Goal: Navigation & Orientation: Find specific page/section

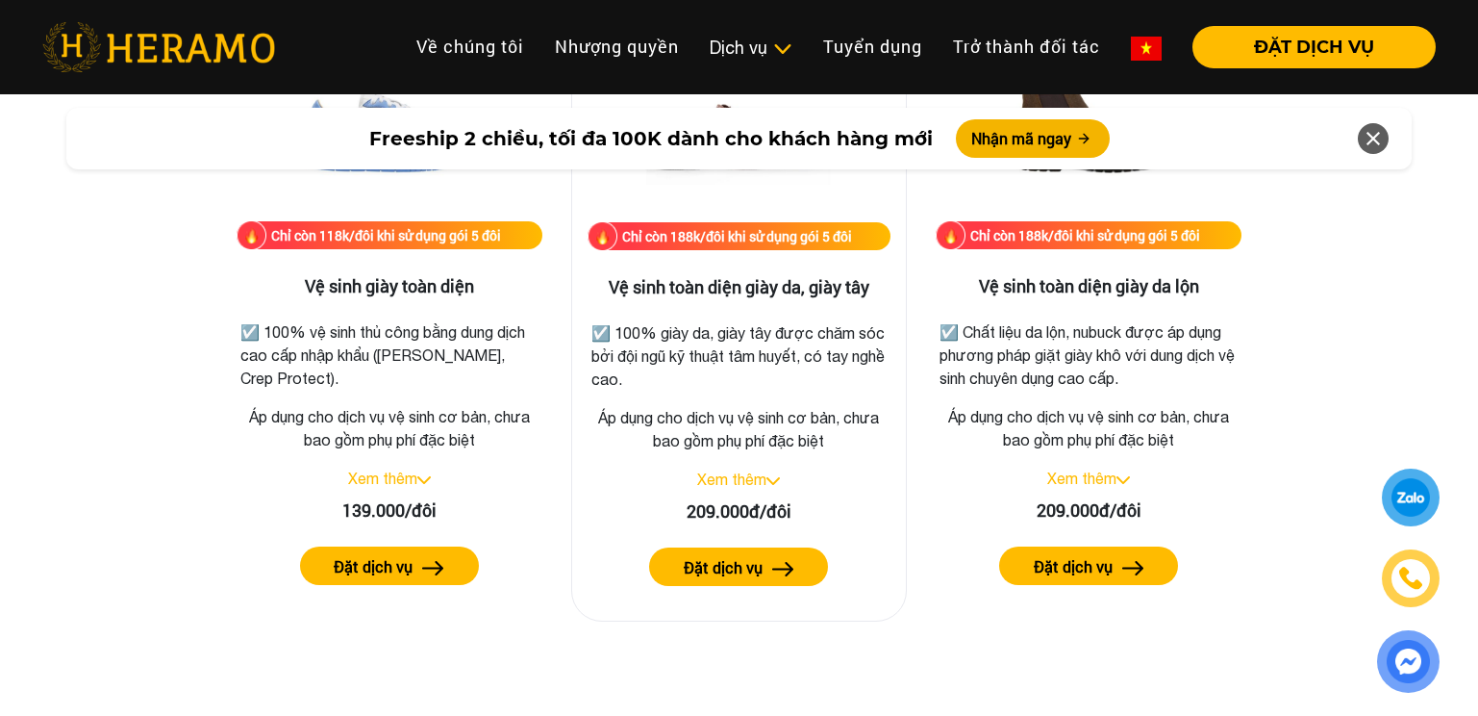
scroll to position [2790, 0]
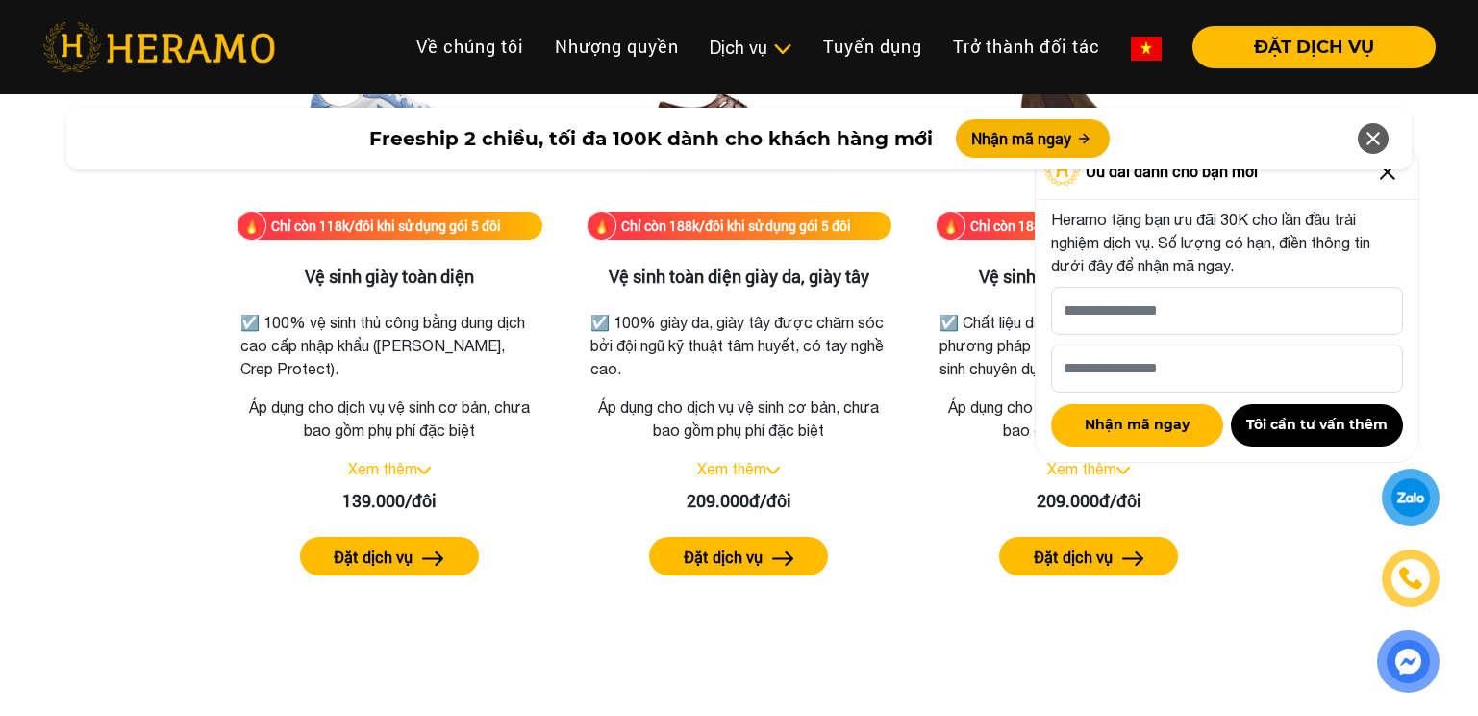
click at [1384, 178] on div "Freeship 2 chiều, tối đa 100K dành cho khách hàng mới Nhận mã ngay" at bounding box center [739, 138] width 1478 height 85
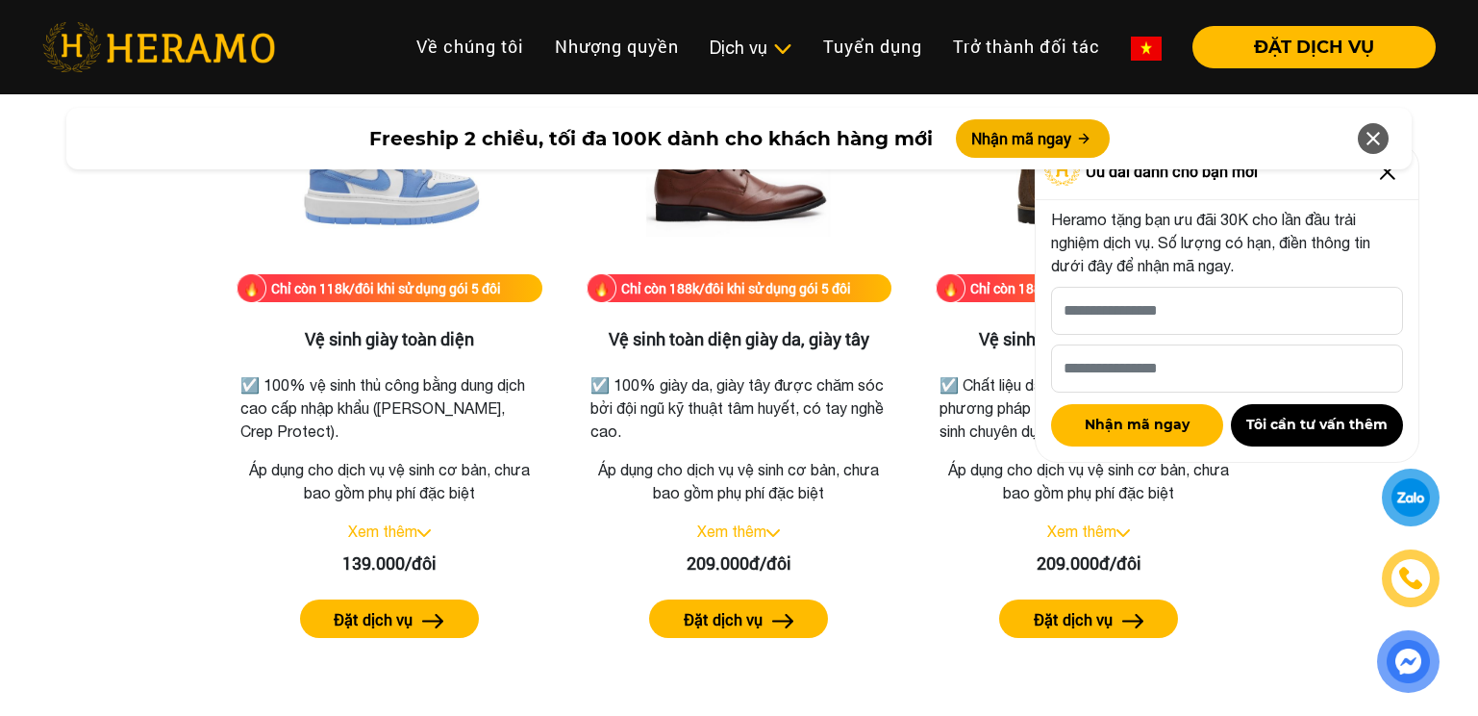
scroll to position [2693, 0]
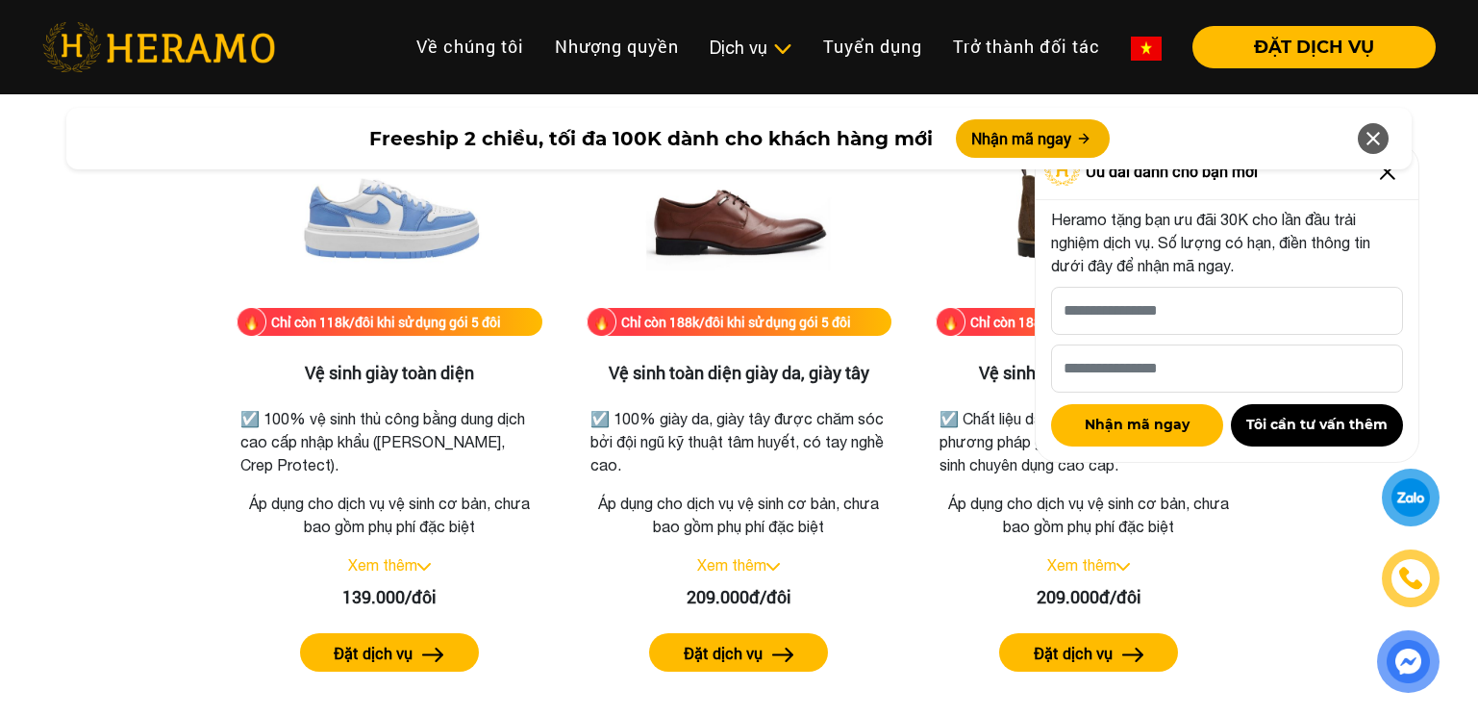
click at [1388, 183] on img at bounding box center [1388, 172] width 31 height 31
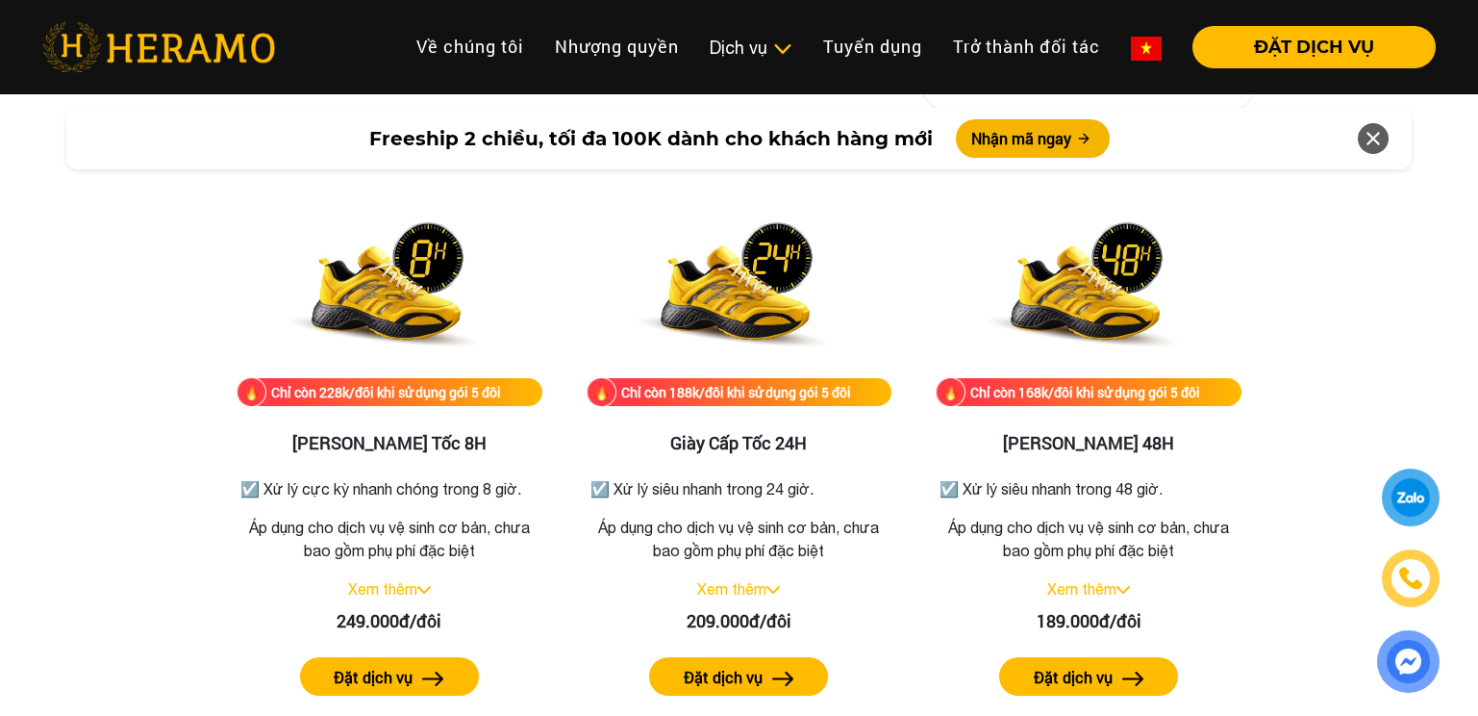
scroll to position [3367, 0]
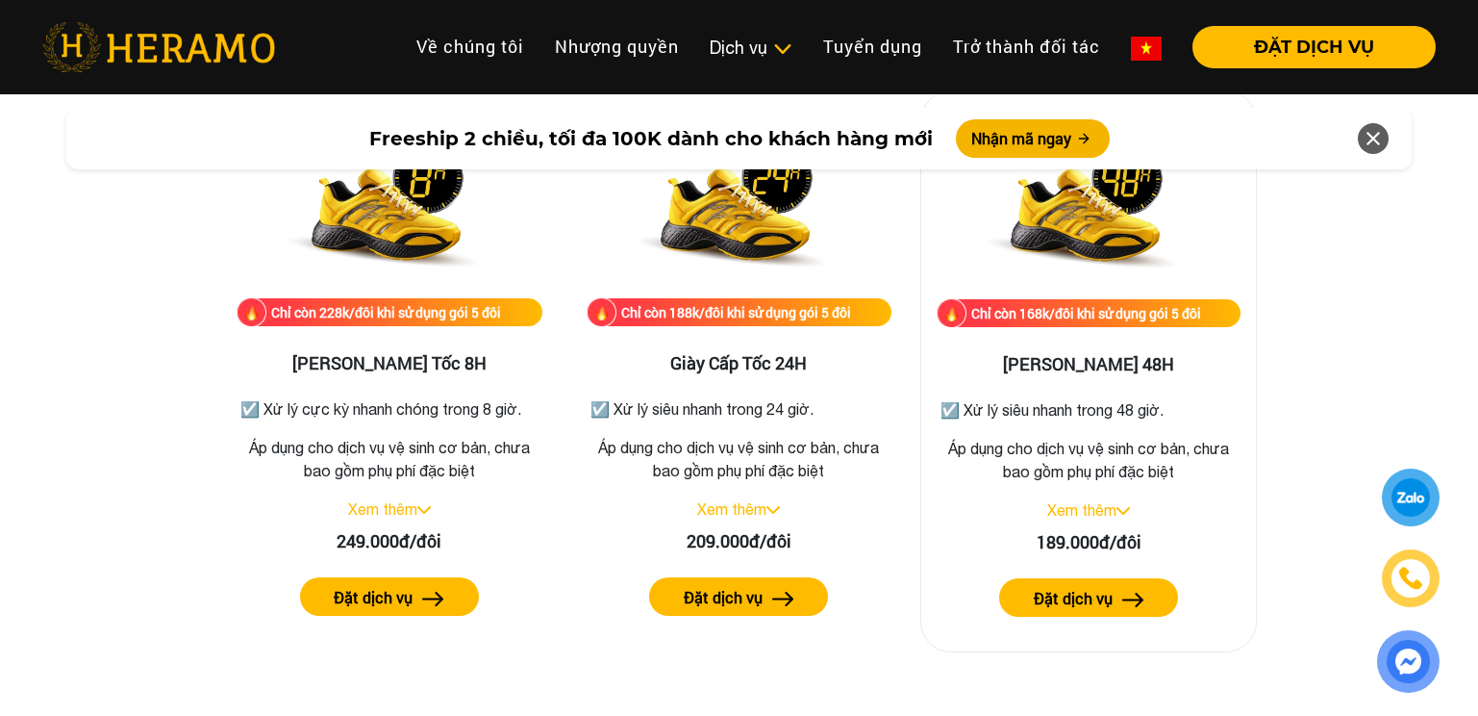
click at [1124, 515] on img at bounding box center [1123, 511] width 13 height 8
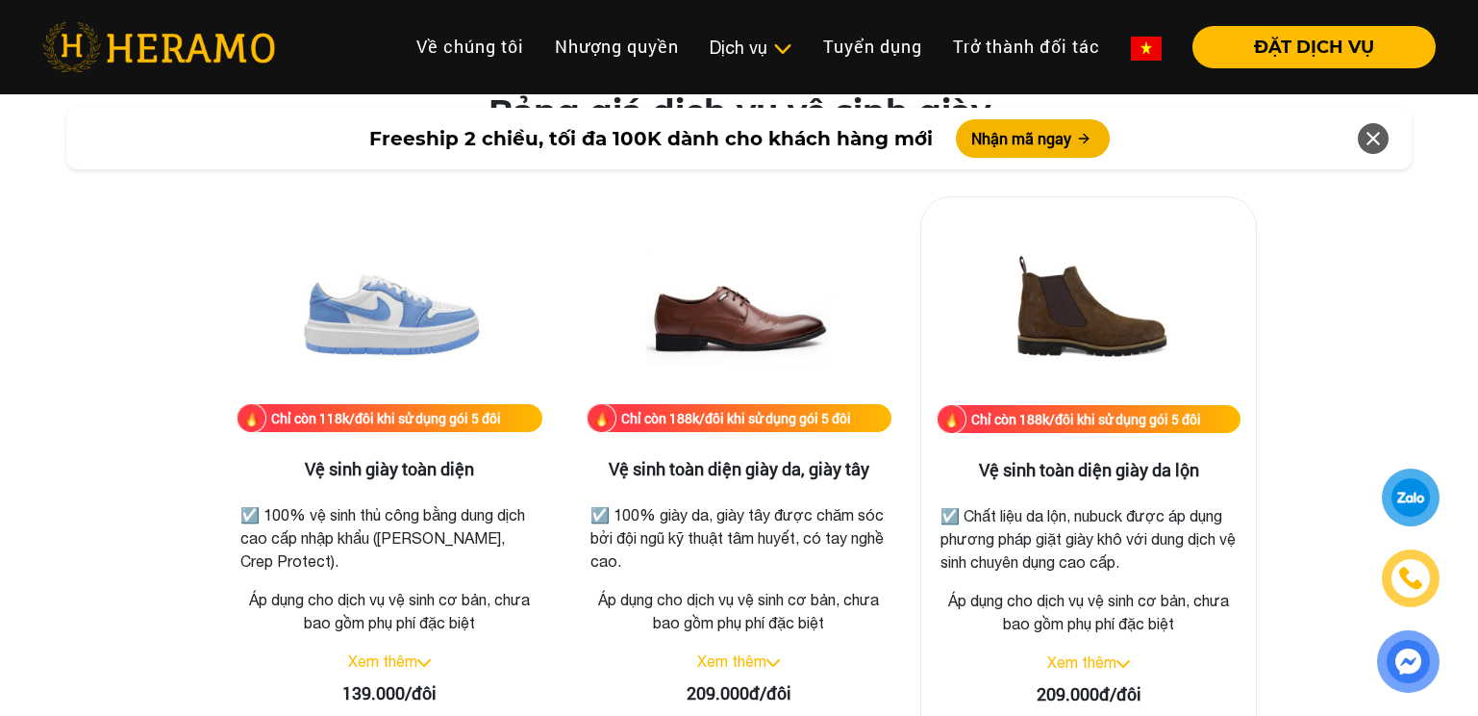
scroll to position [2790, 0]
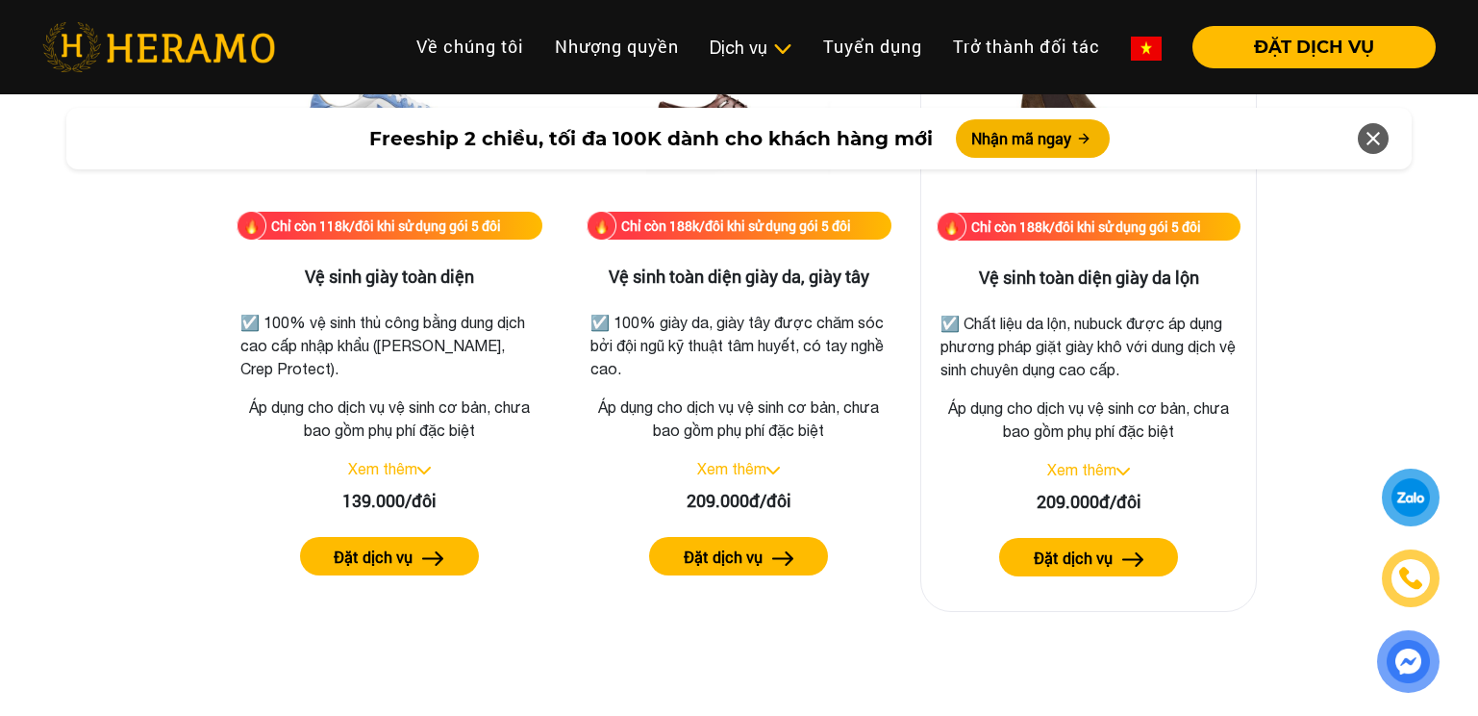
click at [1116, 467] on link "Xem thêm" at bounding box center [1082, 469] width 69 height 17
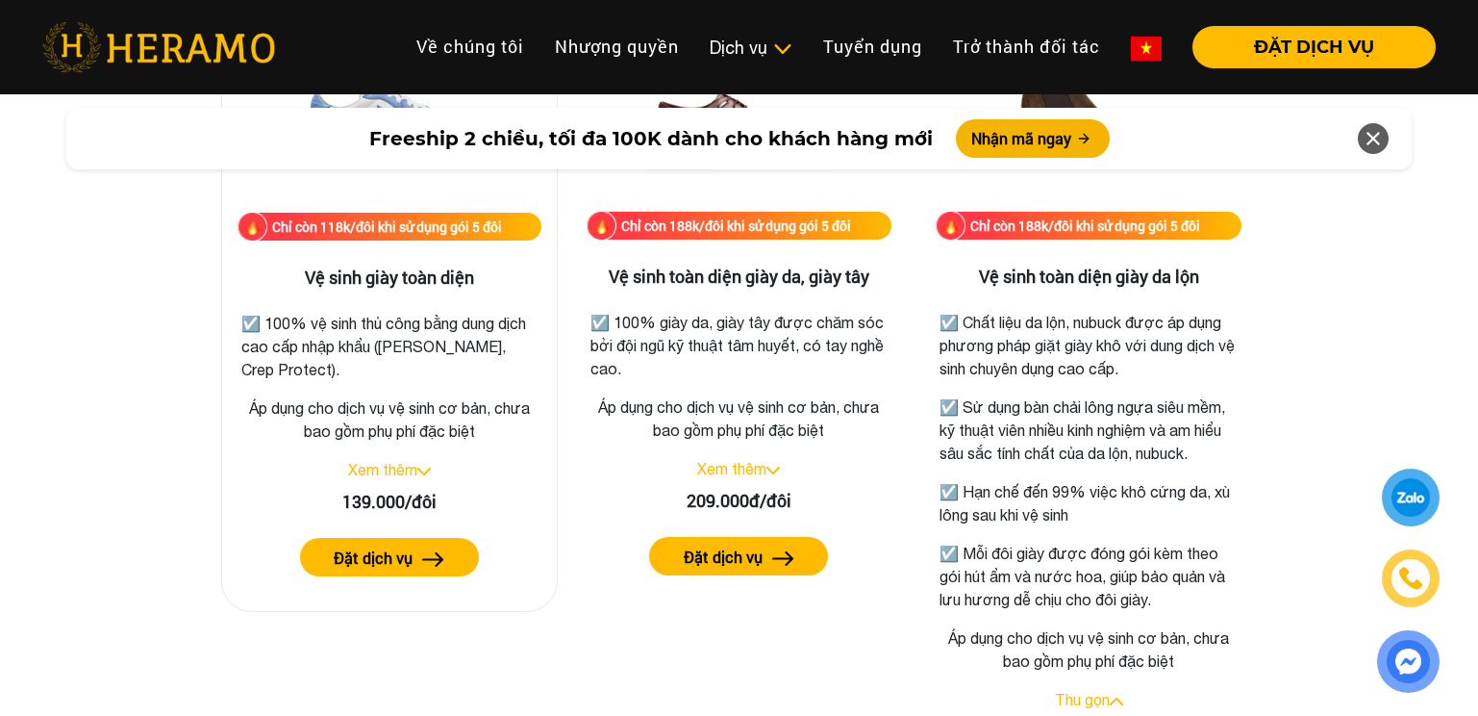
click at [423, 474] on img at bounding box center [423, 471] width 13 height 8
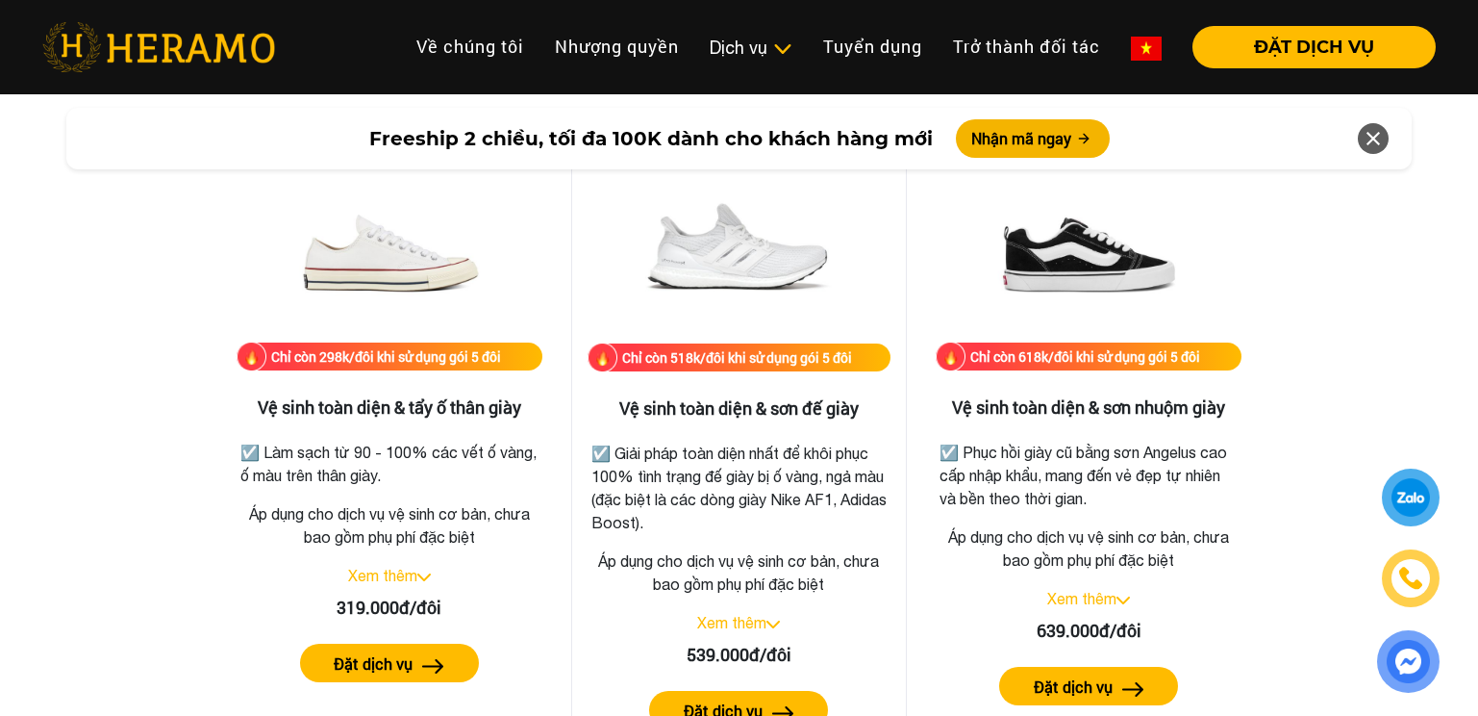
scroll to position [4520, 0]
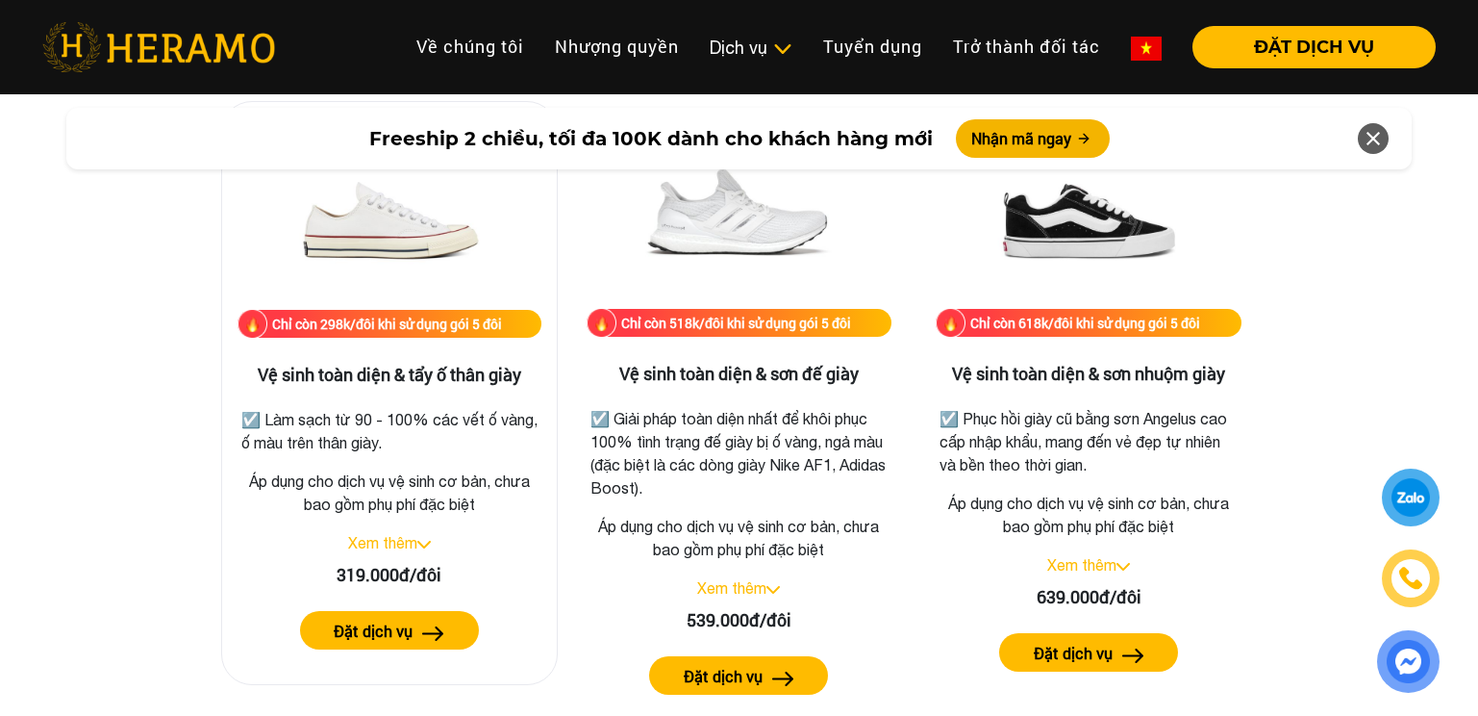
click at [417, 539] on link "Xem thêm" at bounding box center [382, 542] width 69 height 17
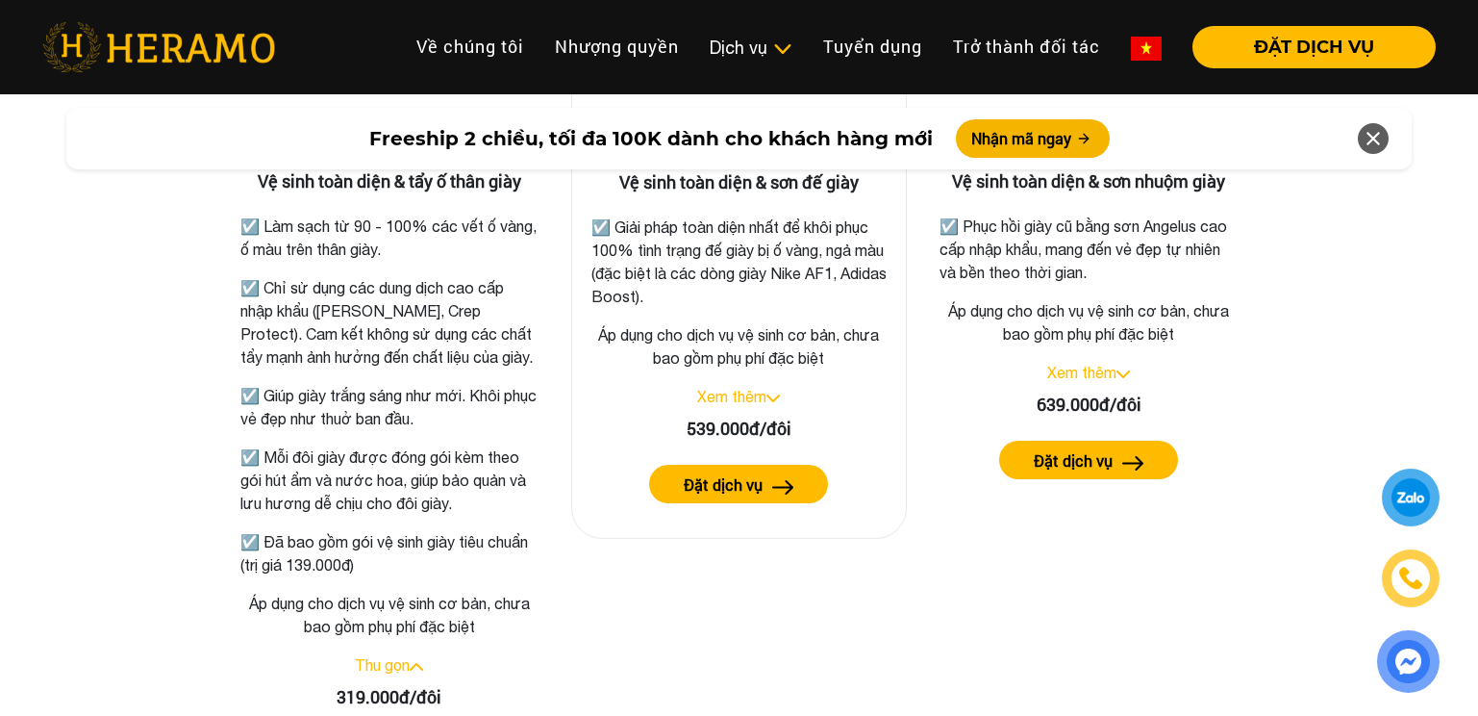
scroll to position [4711, 0]
click at [767, 399] on link "Xem thêm" at bounding box center [731, 397] width 69 height 17
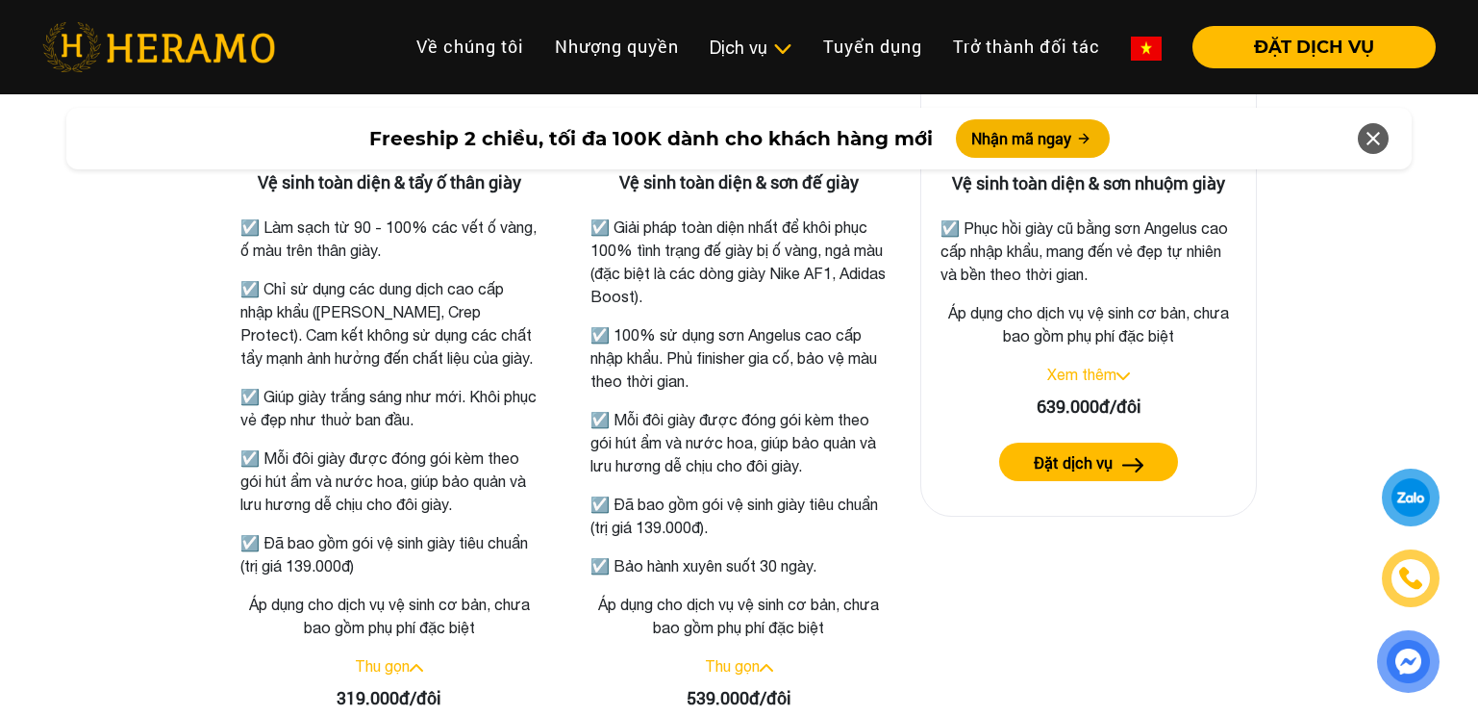
click at [1124, 378] on img at bounding box center [1123, 376] width 13 height 8
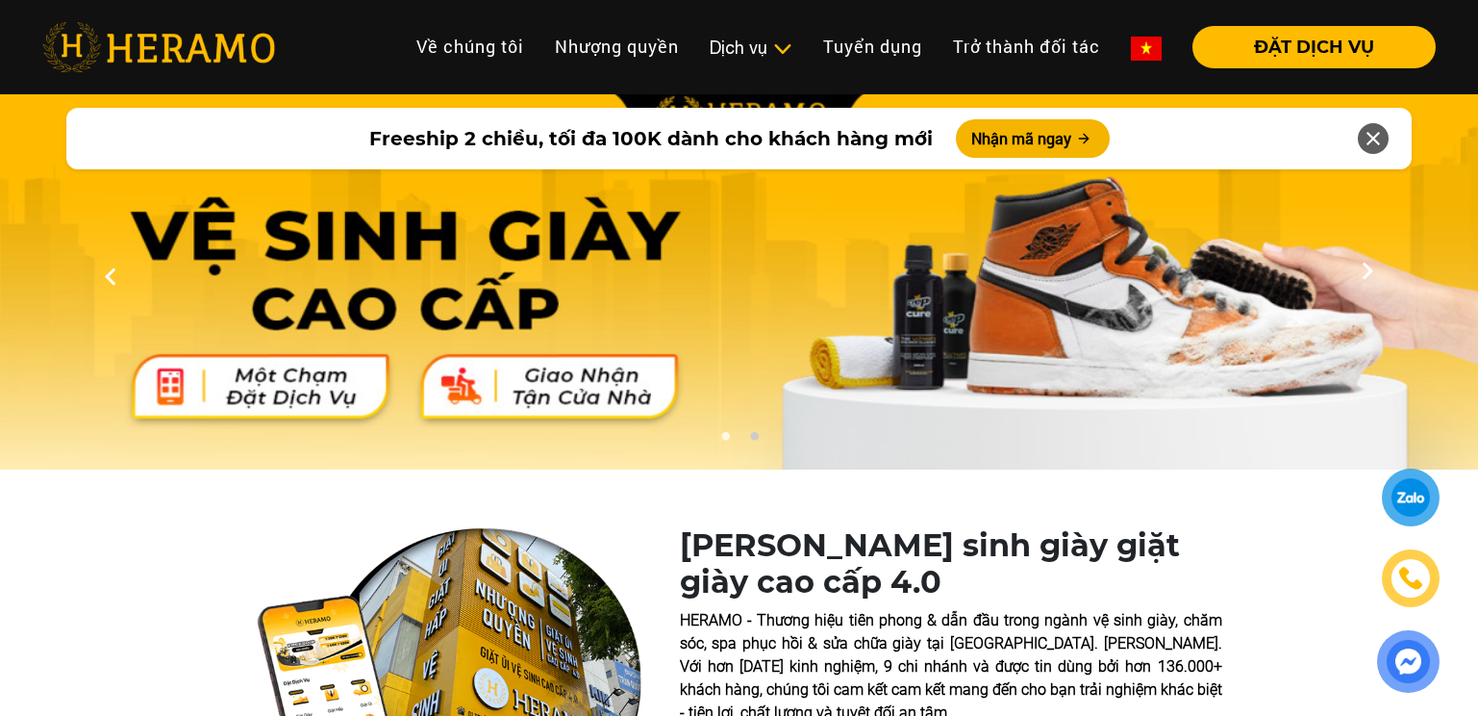
scroll to position [0, 0]
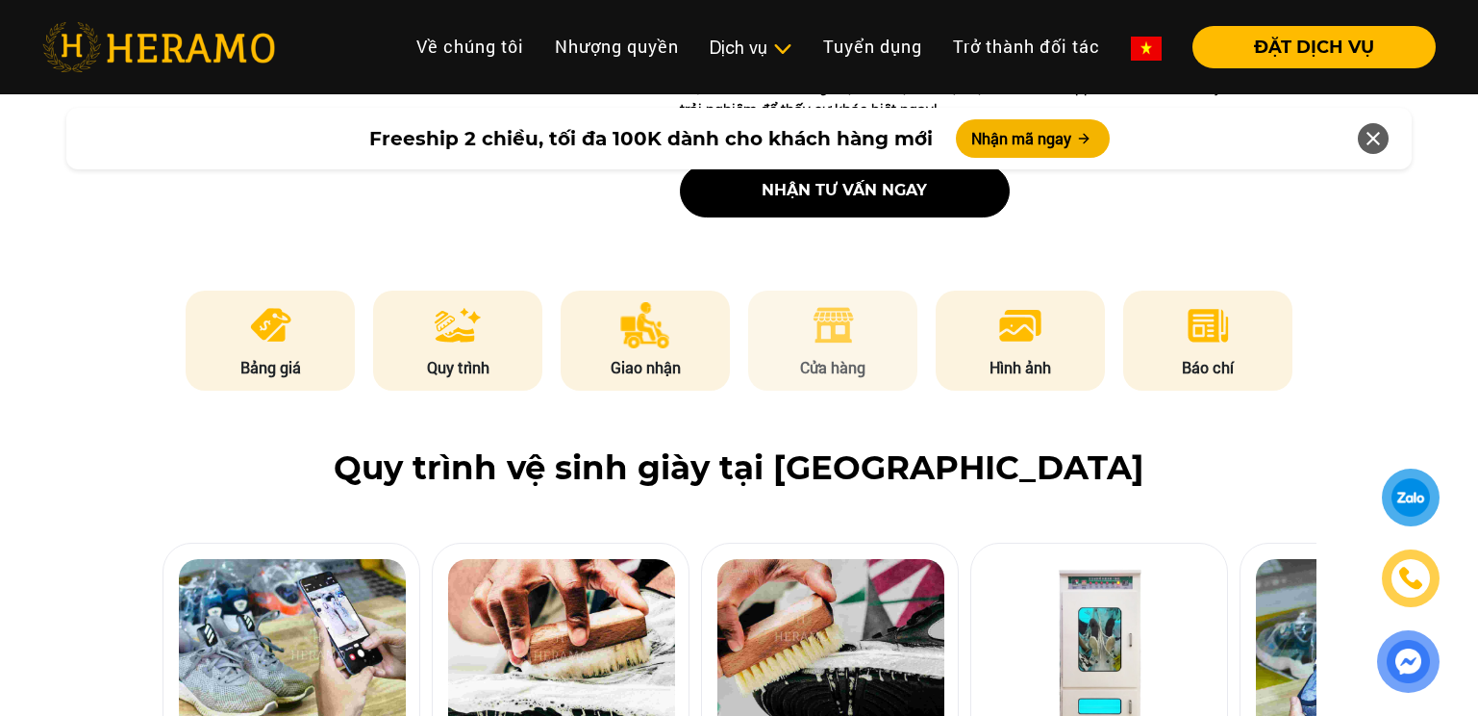
click at [849, 352] on li "Cửa hàng" at bounding box center [832, 340] width 169 height 100
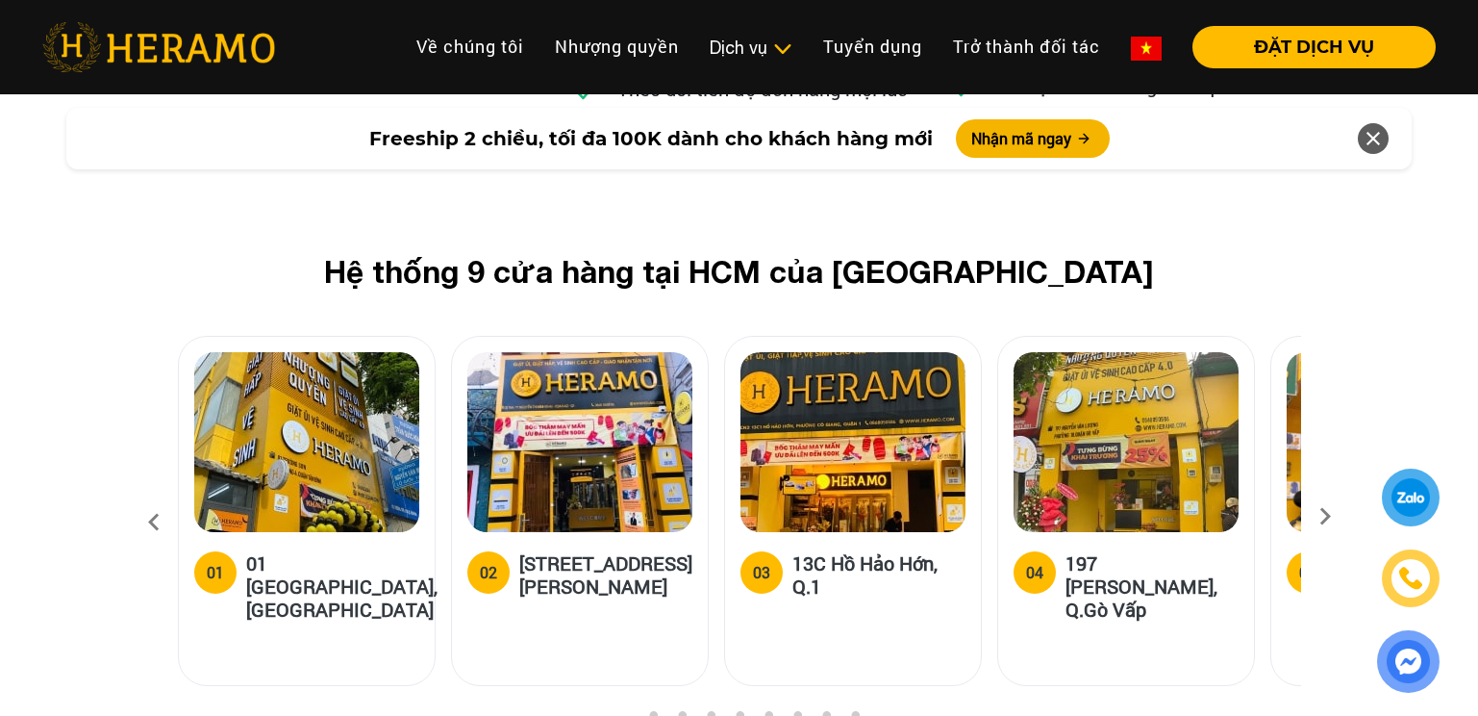
click at [604, 551] on h5 "[STREET_ADDRESS][PERSON_NAME]" at bounding box center [605, 574] width 173 height 46
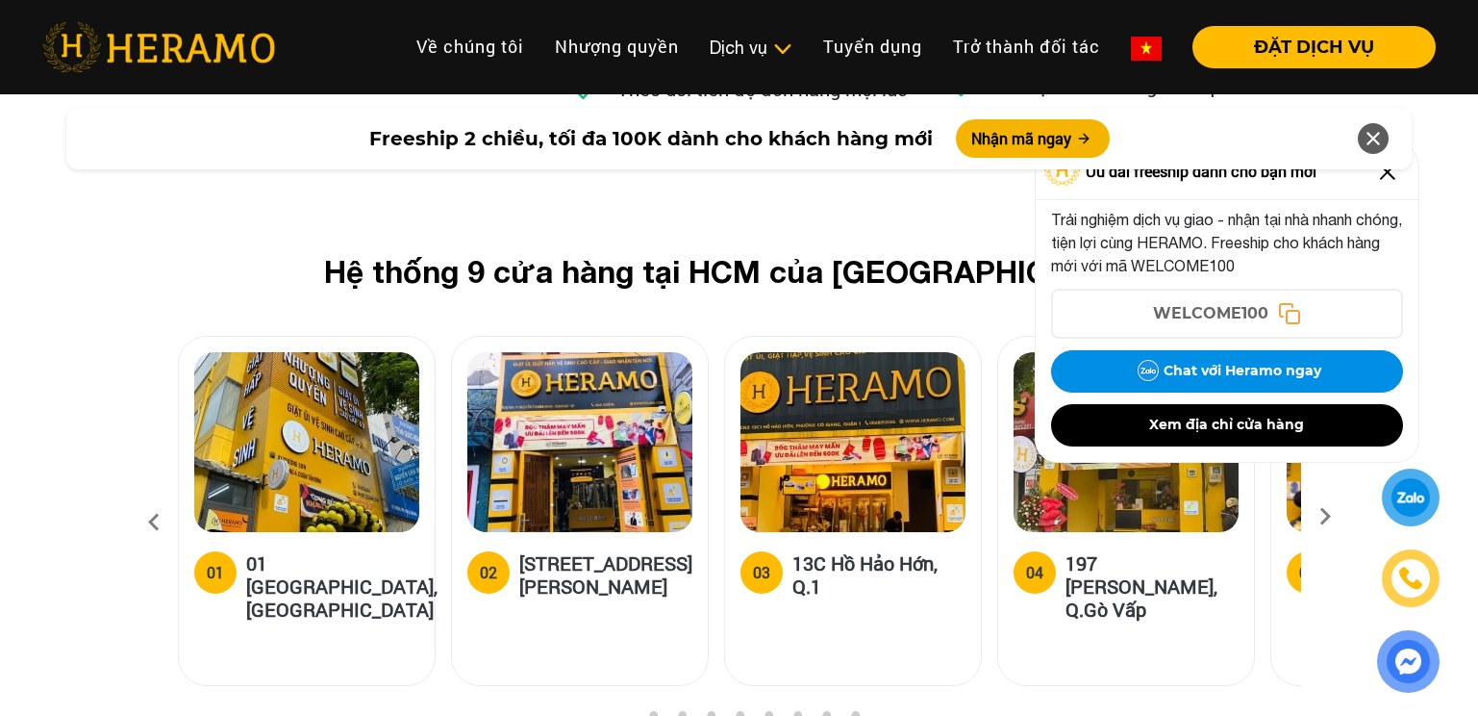
click at [1384, 179] on div "Freeship 2 chiều, tối đa 100K dành cho khách hàng mới Nhận mã ngay" at bounding box center [739, 138] width 1478 height 85
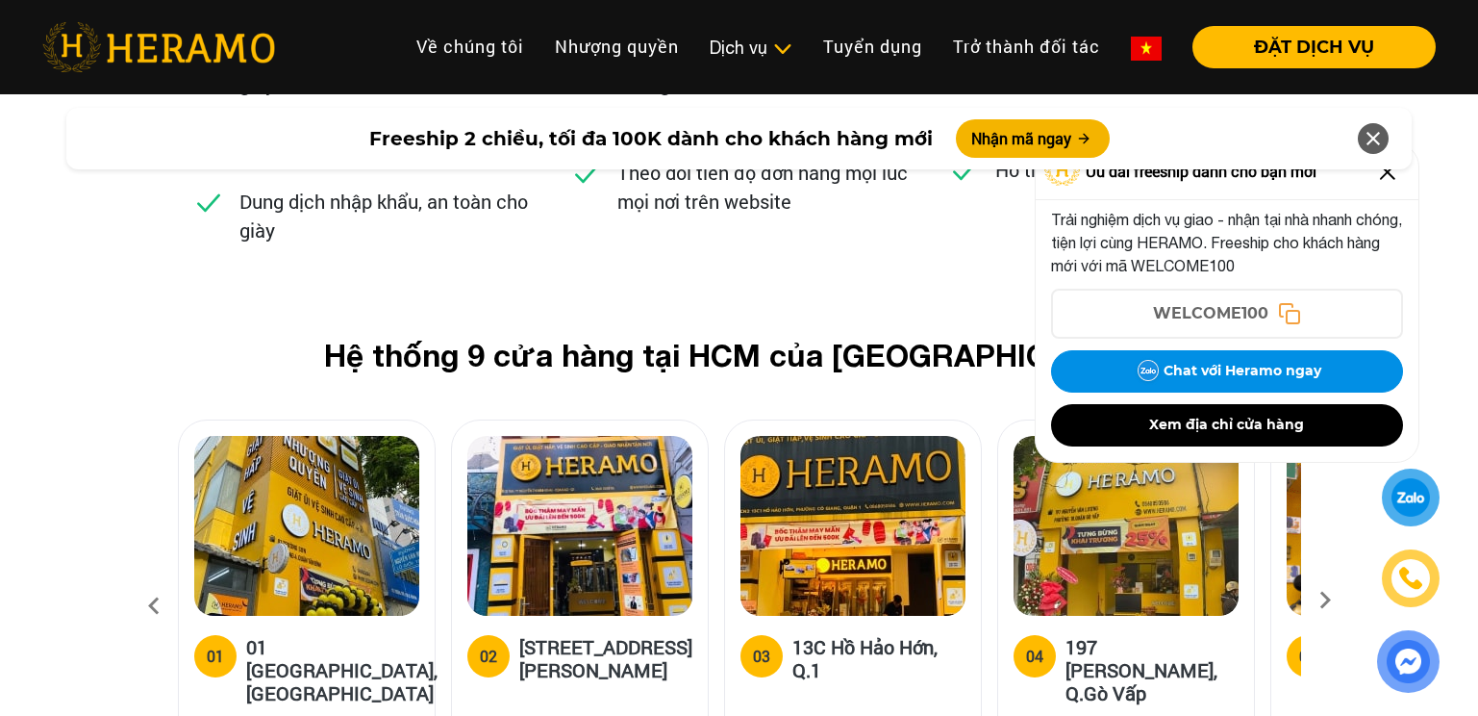
scroll to position [8212, 0]
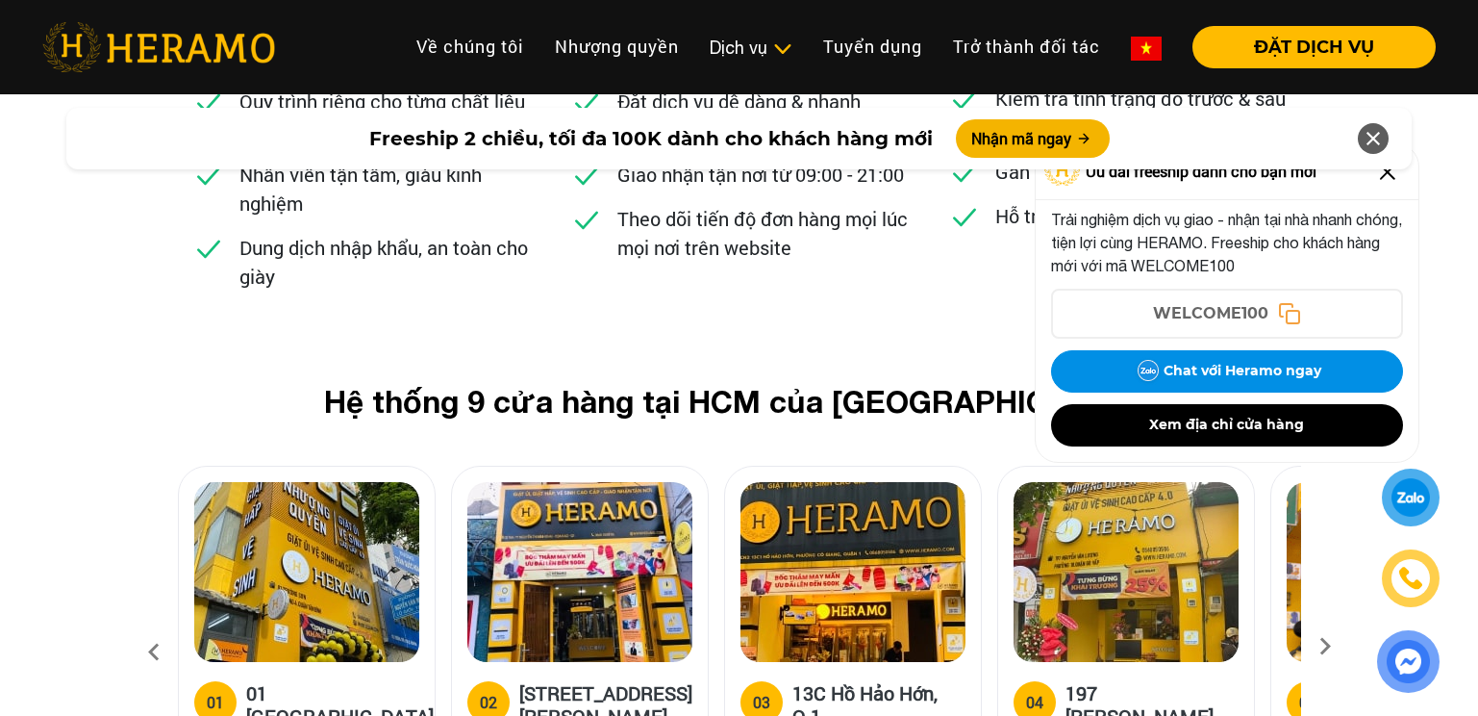
scroll to position [8308, 0]
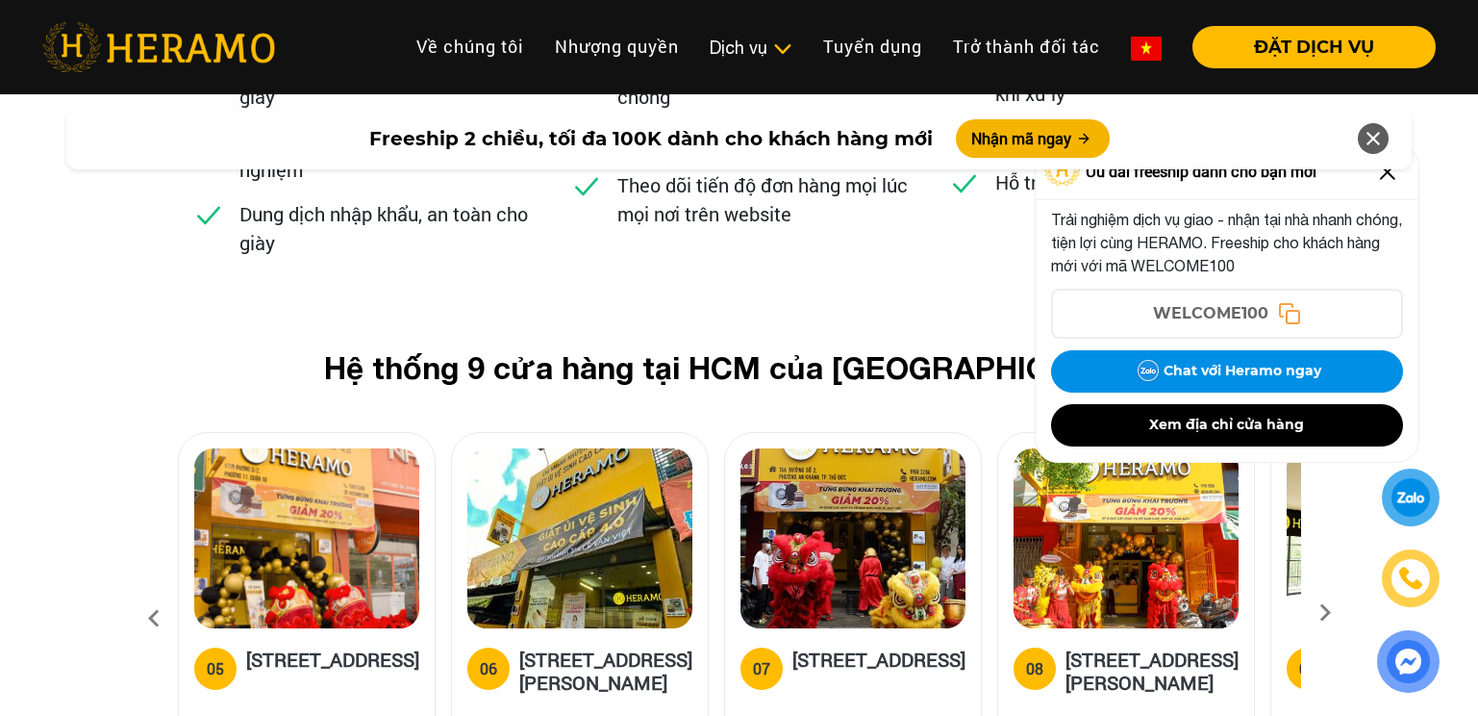
click at [1388, 175] on div "Freeship 2 chiều, tối đa 100K dành cho khách hàng mới Nhận mã ngay" at bounding box center [739, 138] width 1478 height 85
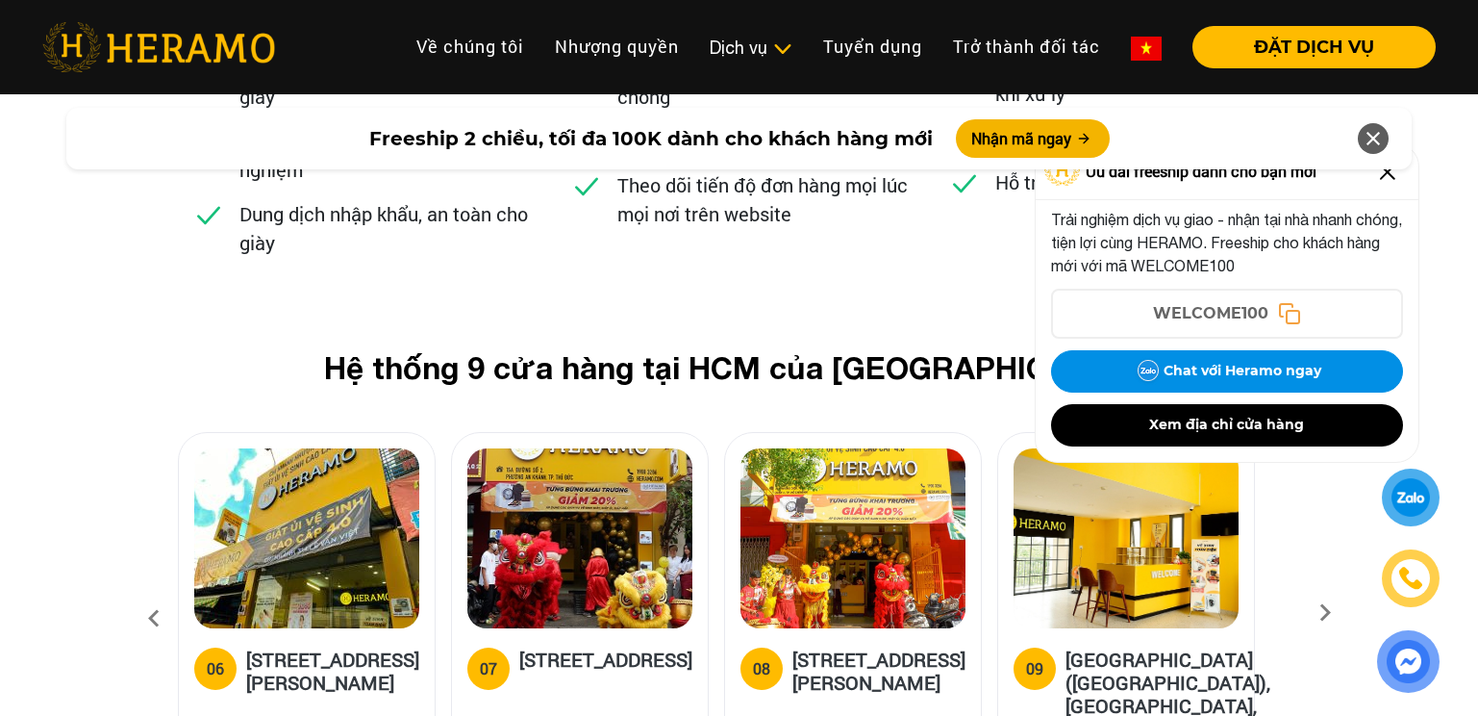
click at [524, 448] on img at bounding box center [579, 538] width 225 height 180
